Goal: Information Seeking & Learning: Learn about a topic

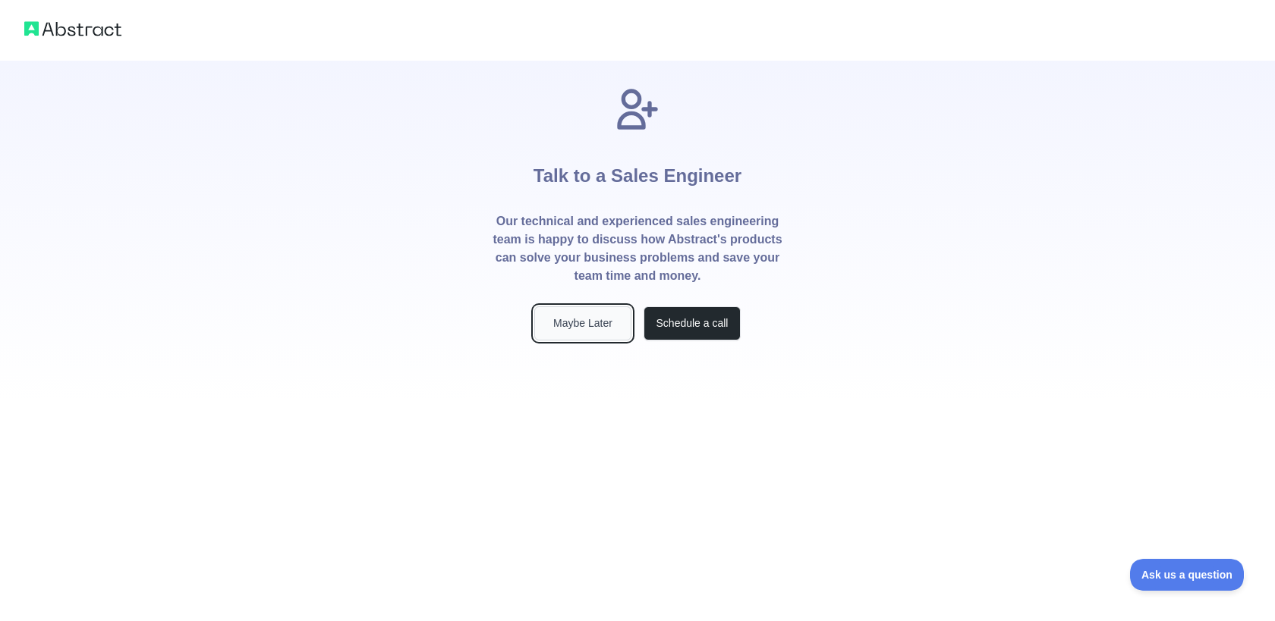
click at [599, 326] on button "Maybe Later" at bounding box center [582, 324] width 97 height 34
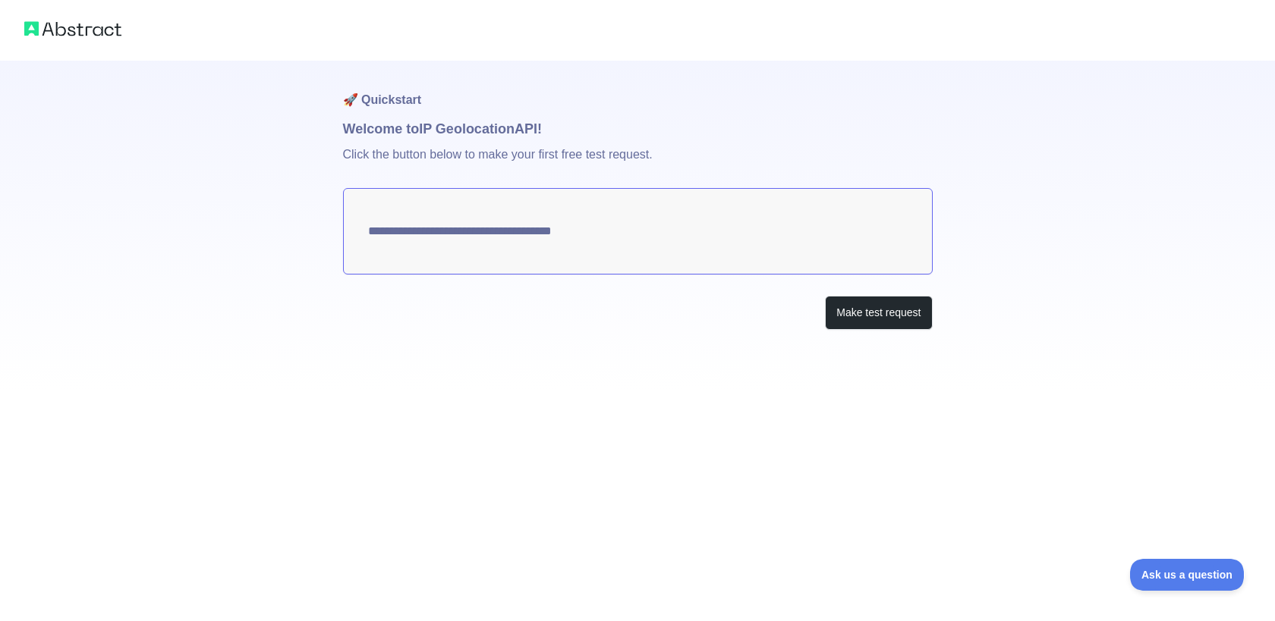
type textarea "**********"
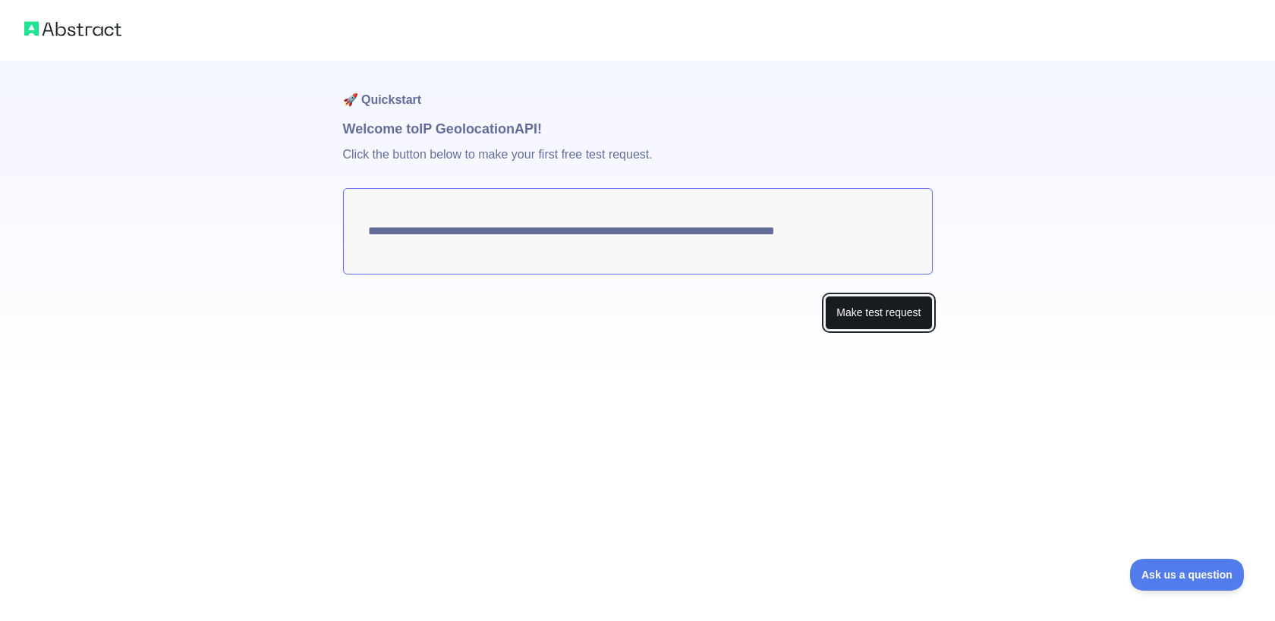
click at [849, 323] on button "Make test request" at bounding box center [878, 313] width 107 height 34
